Goal: Download file/media

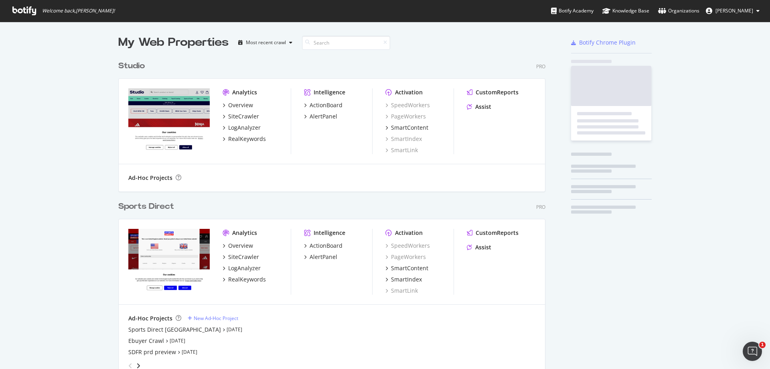
scroll to position [497, 428]
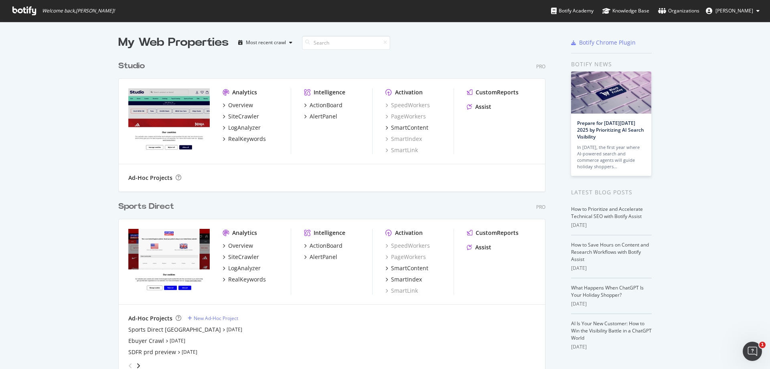
click at [153, 205] on div "Sports Direct" at bounding box center [146, 207] width 56 height 12
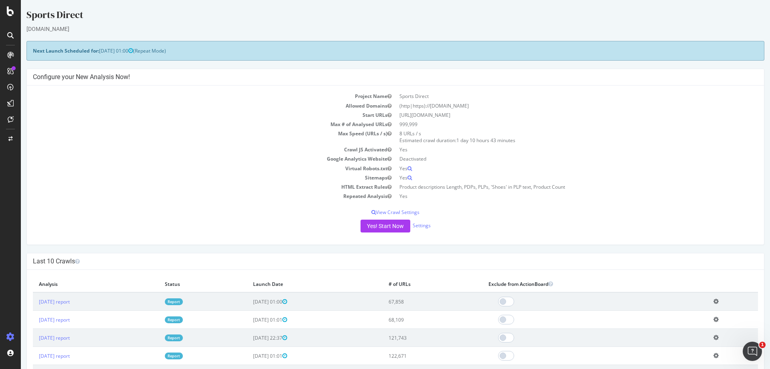
click at [14, 36] on div at bounding box center [10, 35] width 13 height 13
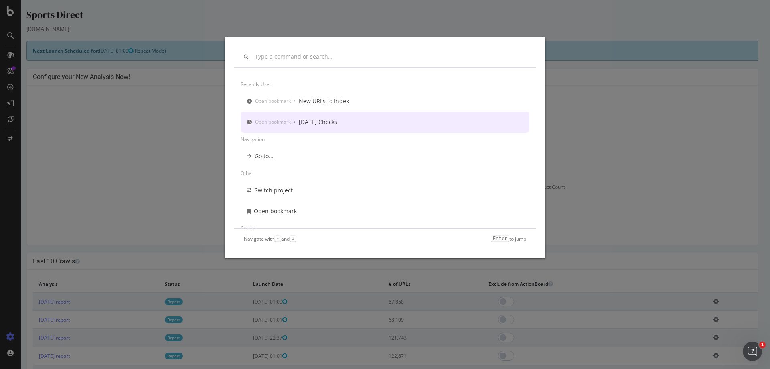
click at [332, 121] on div "[DATE] Checks" at bounding box center [318, 122] width 39 height 8
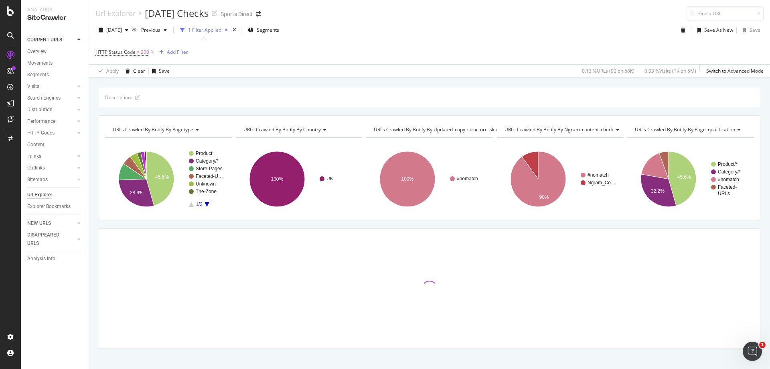
click at [329, 91] on div "Description:" at bounding box center [430, 97] width 662 height 20
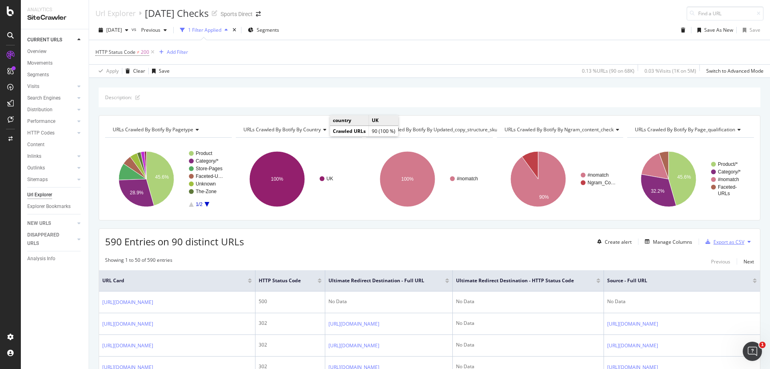
click at [723, 240] on div "Export as CSV" at bounding box center [729, 241] width 31 height 7
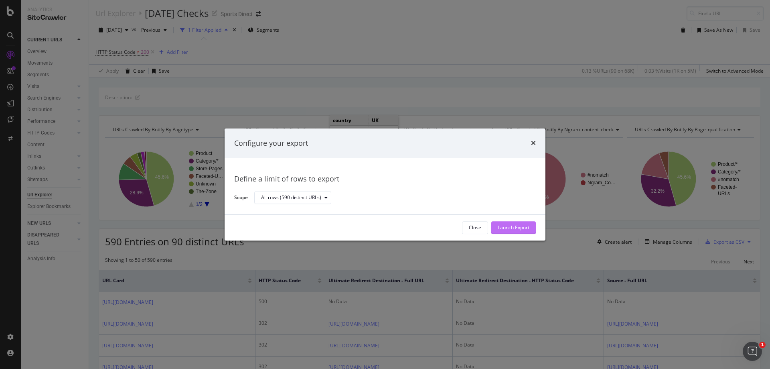
click at [510, 227] on div "Launch Export" at bounding box center [514, 227] width 32 height 7
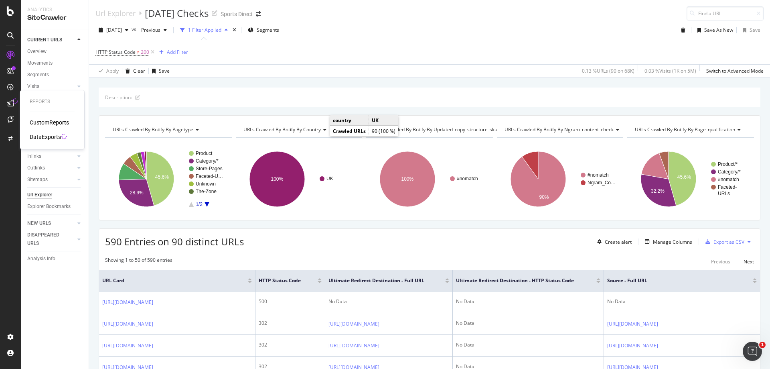
click at [39, 135] on div "DataExports" at bounding box center [45, 137] width 31 height 8
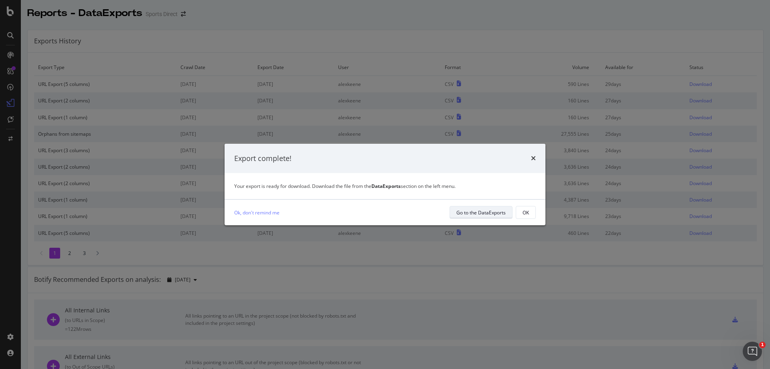
click at [475, 212] on div "Go to the DataExports" at bounding box center [480, 212] width 49 height 7
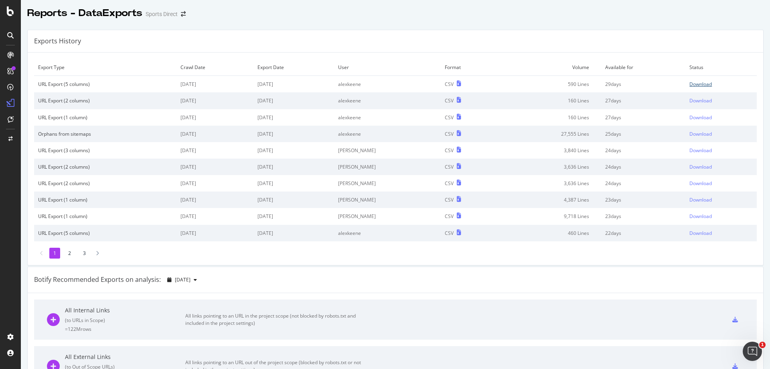
click at [692, 84] on div "Download" at bounding box center [700, 84] width 22 height 7
